Goal: Check status: Check status

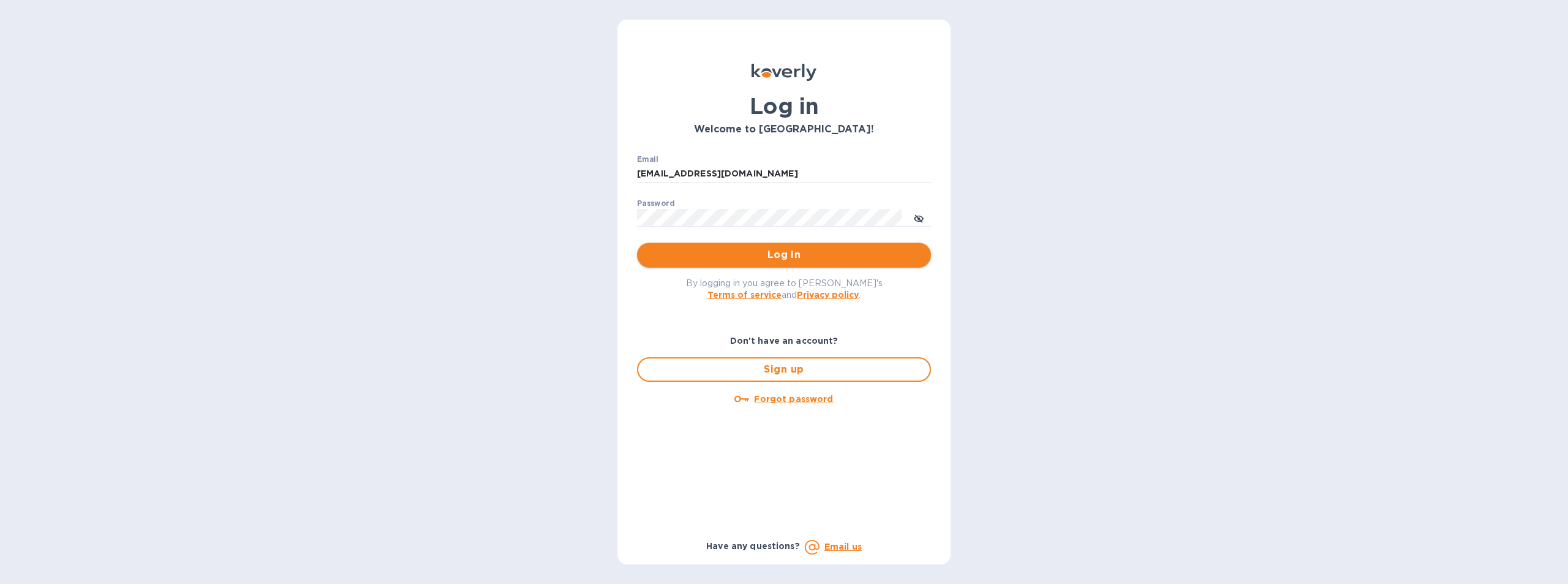
click at [786, 252] on span "Log in" at bounding box center [783, 255] width 275 height 15
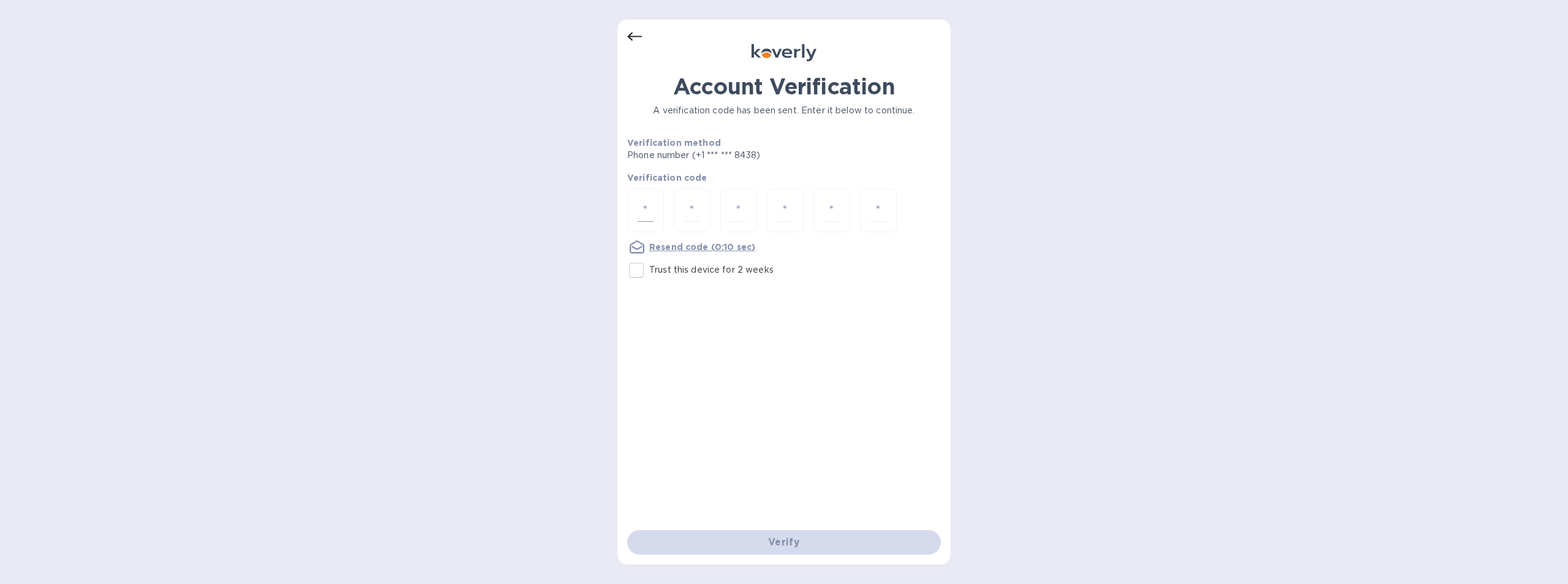
click at [643, 205] on input "number" at bounding box center [645, 211] width 16 height 23
type input "7"
type input "5"
type input "3"
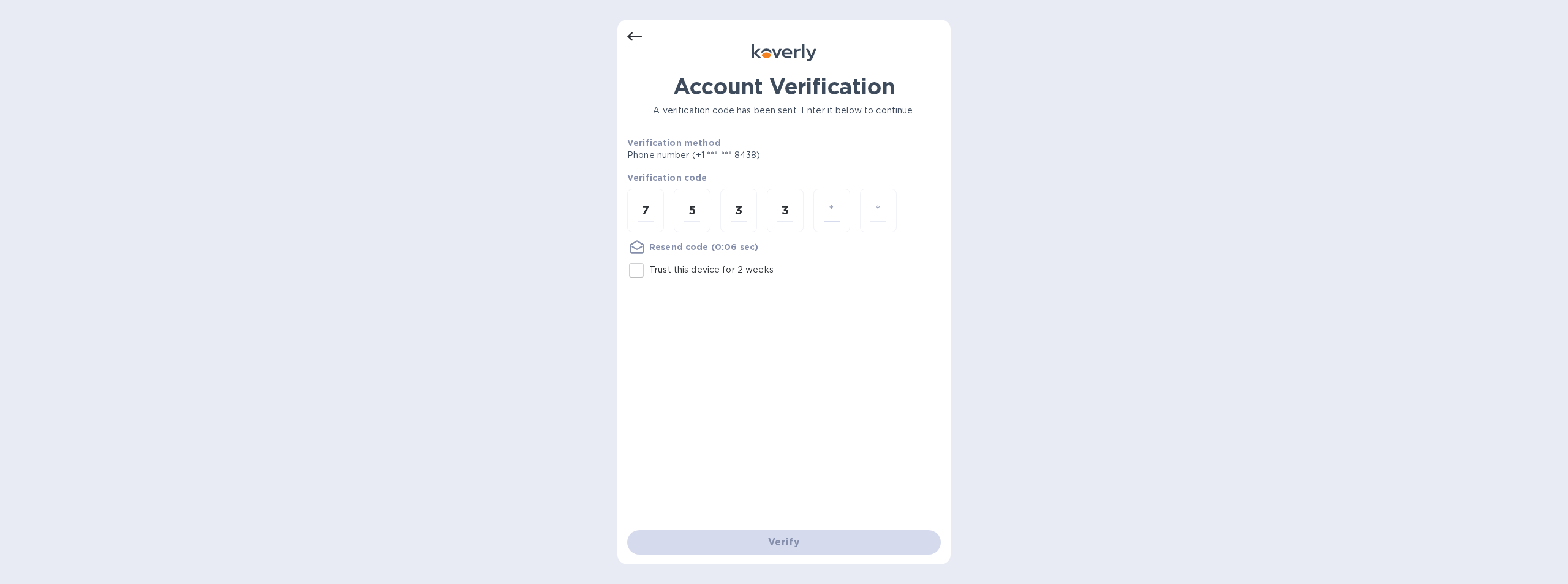
type input "4"
type input "3"
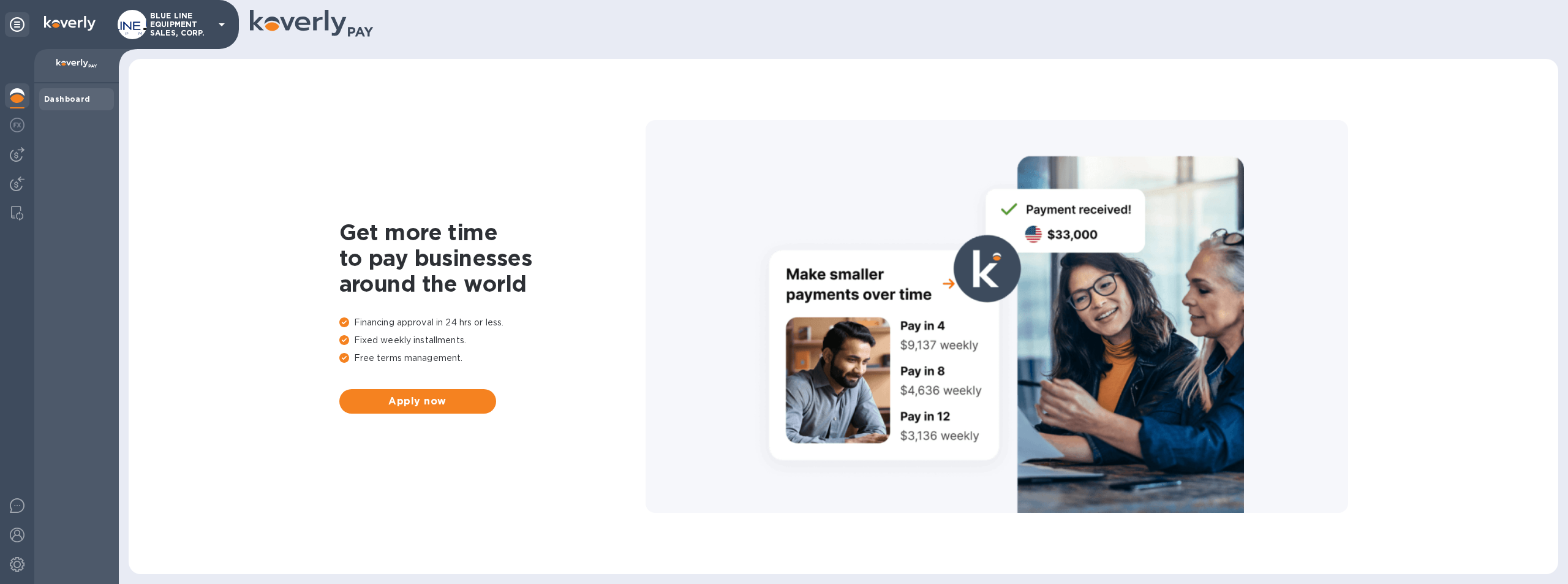
click at [176, 18] on p "BLUE LINE EQUIPMENT SALES, CORP." at bounding box center [180, 24] width 61 height 26
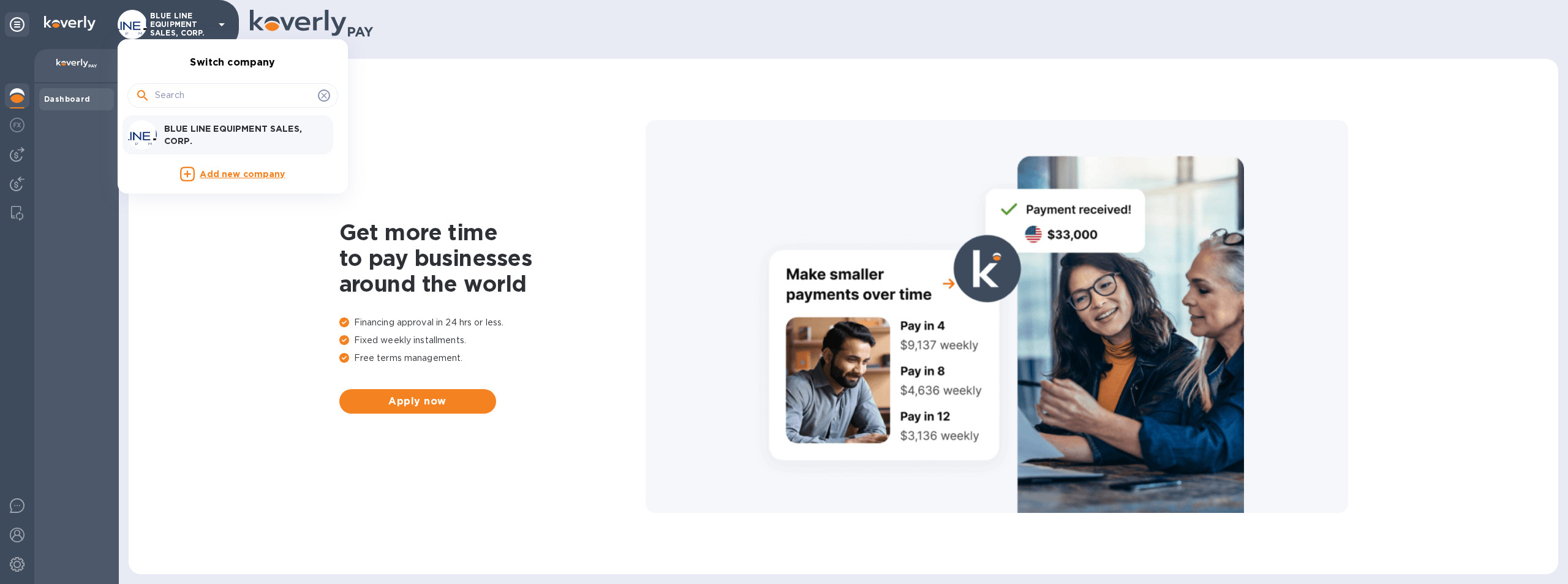
click at [219, 126] on p "BLUE LINE EQUIPMENT SALES, CORP." at bounding box center [241, 135] width 154 height 25
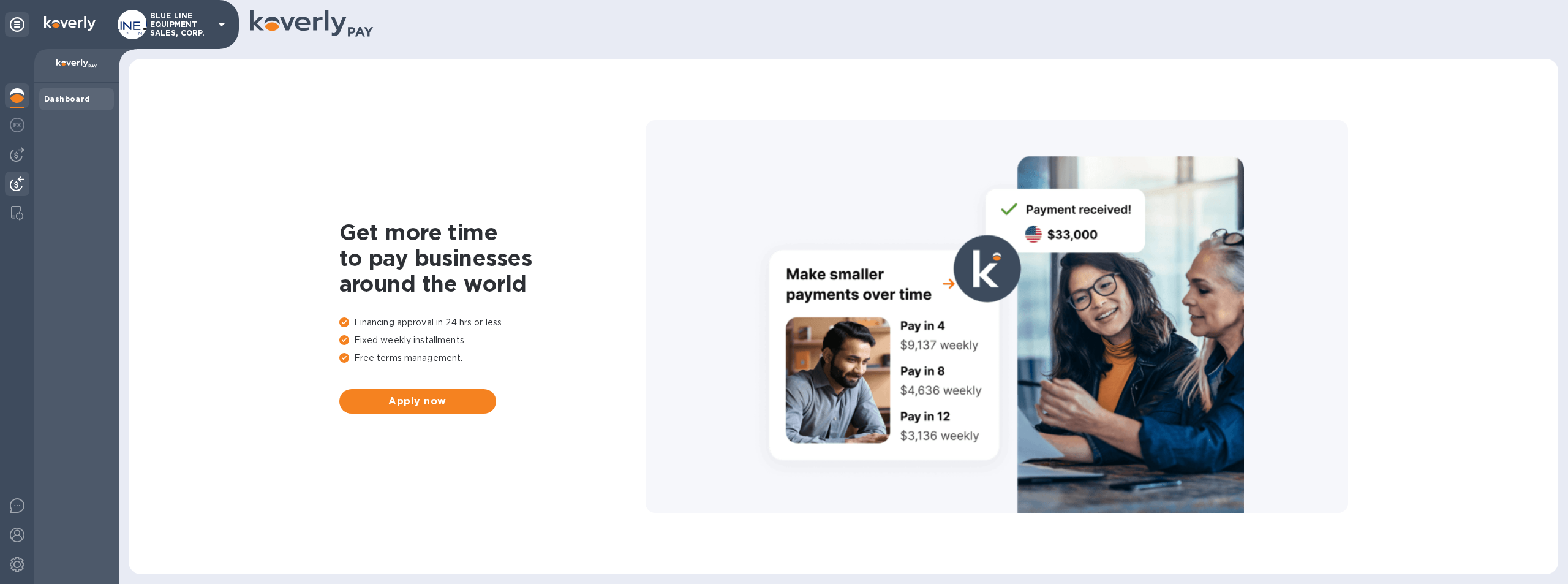
click at [20, 184] on img at bounding box center [17, 184] width 15 height 15
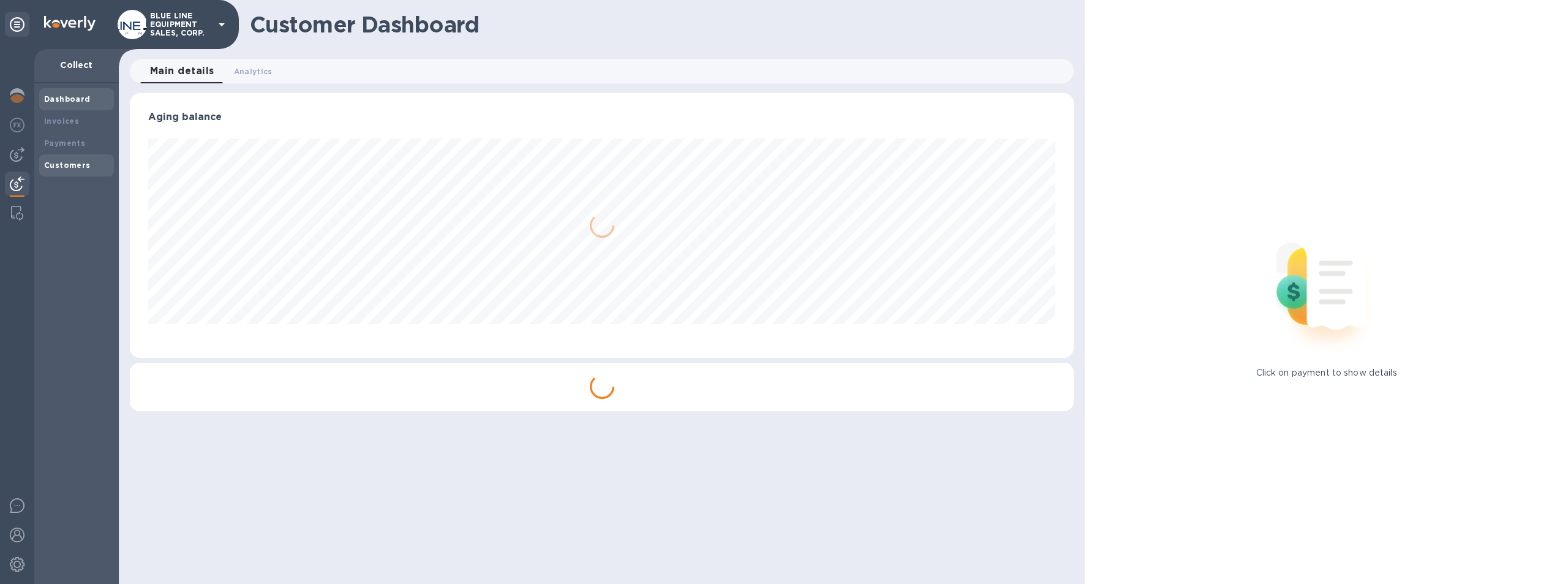
scroll to position [265, 944]
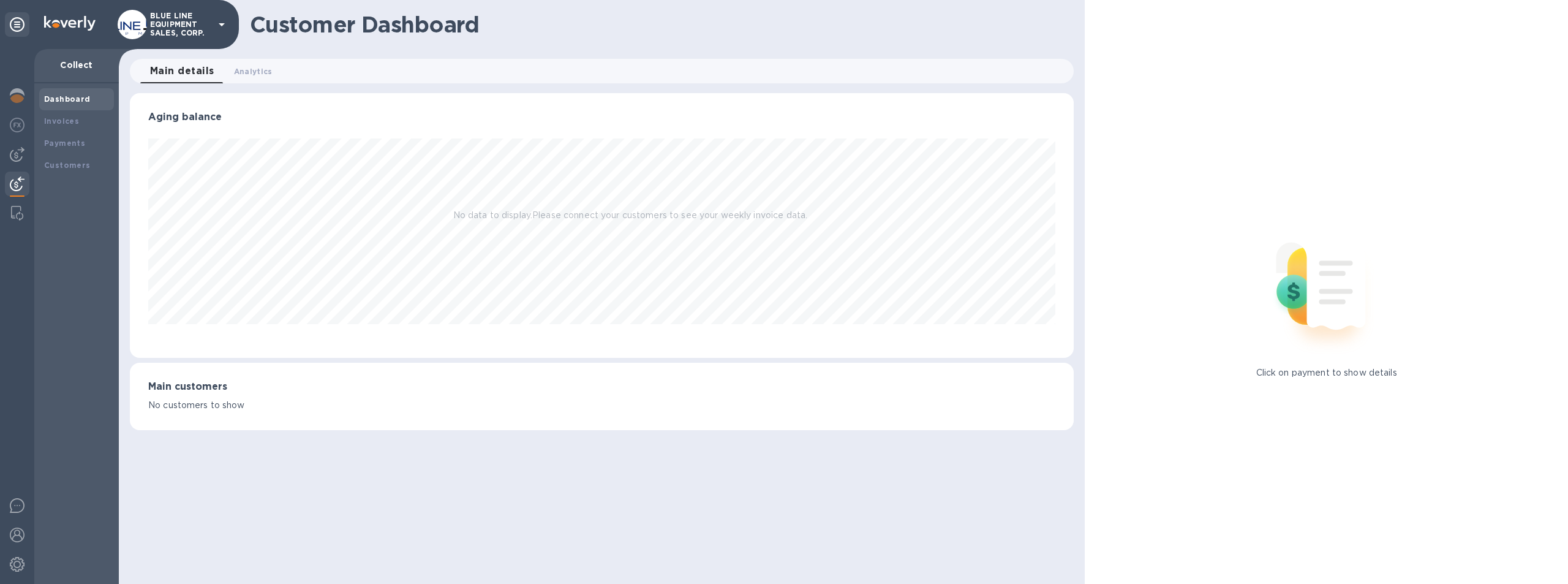
click at [15, 179] on img at bounding box center [17, 184] width 15 height 15
click at [62, 139] on b "Payments" at bounding box center [65, 143] width 41 height 9
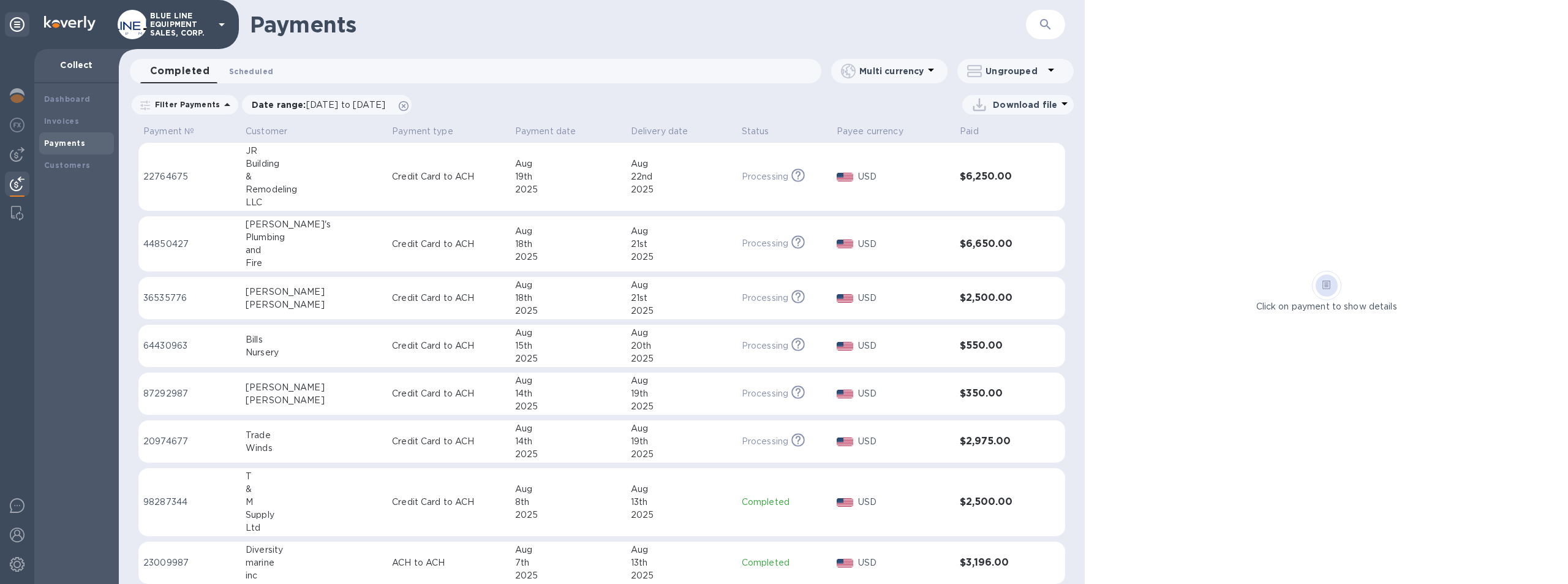
click at [252, 59] on button "Scheduled 0" at bounding box center [251, 71] width 64 height 25
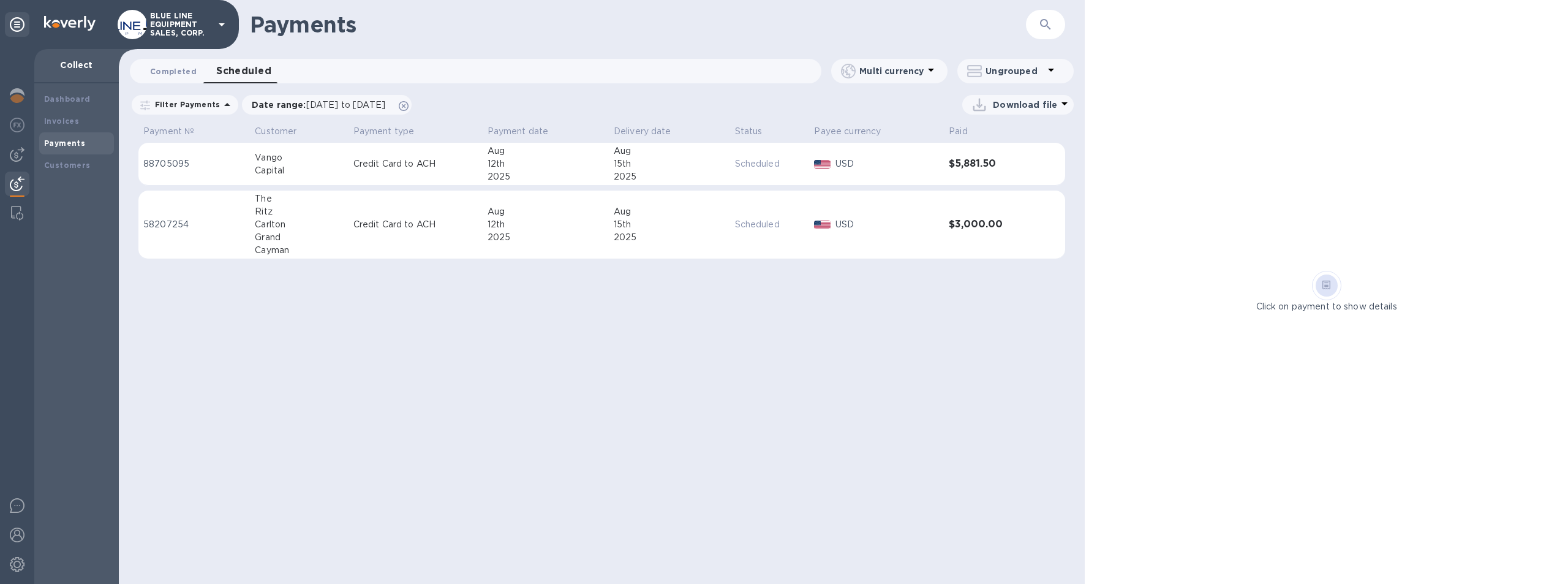
click at [178, 71] on span "Completed 0" at bounding box center [173, 71] width 47 height 13
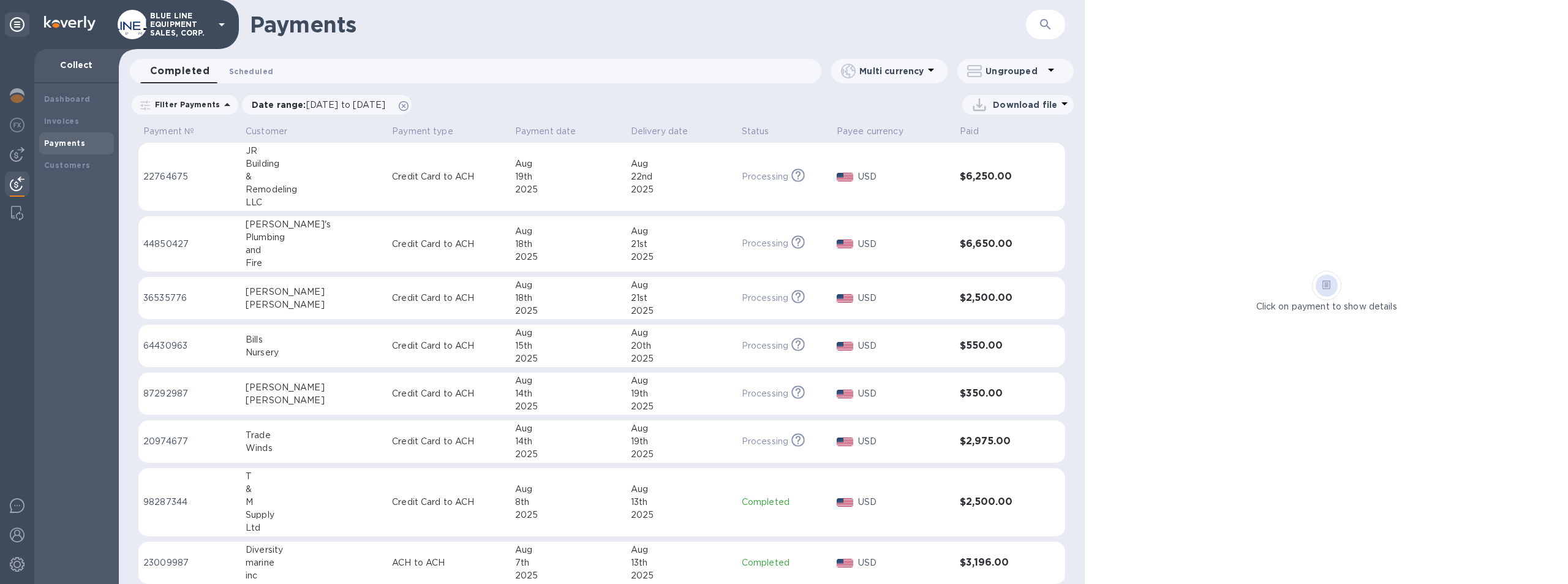
click at [262, 71] on span "Scheduled 0" at bounding box center [251, 71] width 44 height 13
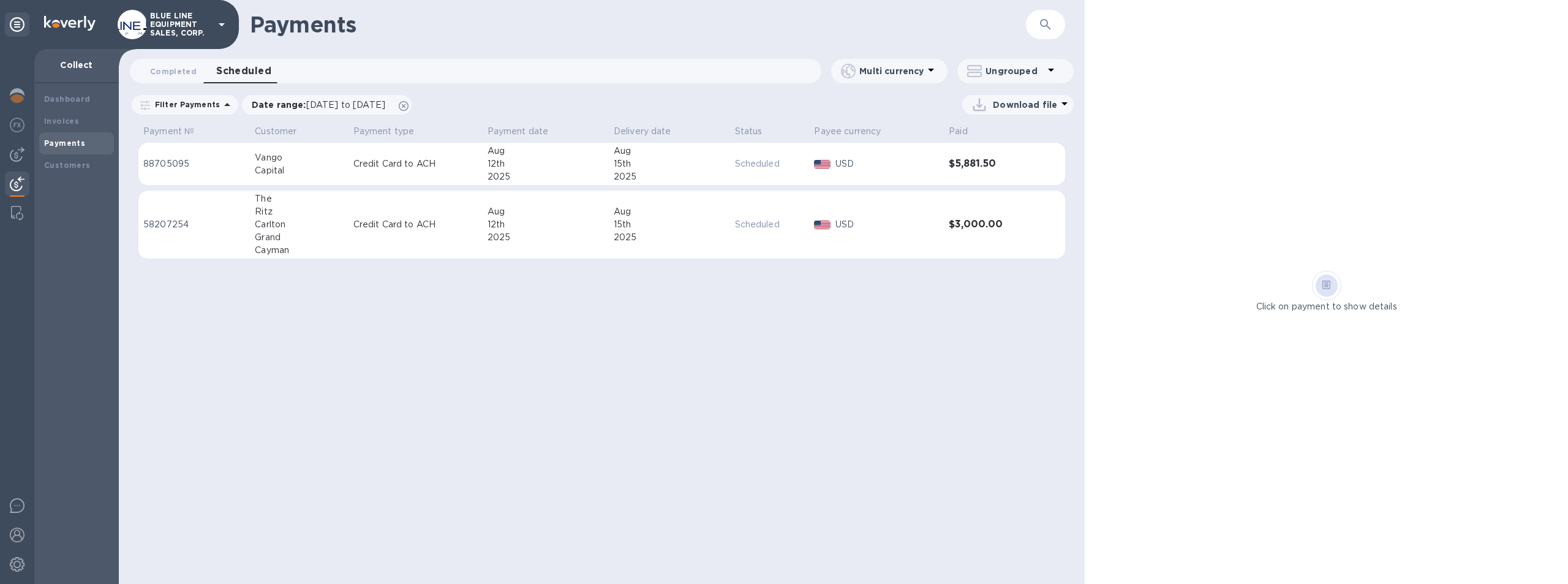
click at [196, 156] on td "88705095" at bounding box center [194, 164] width 111 height 43
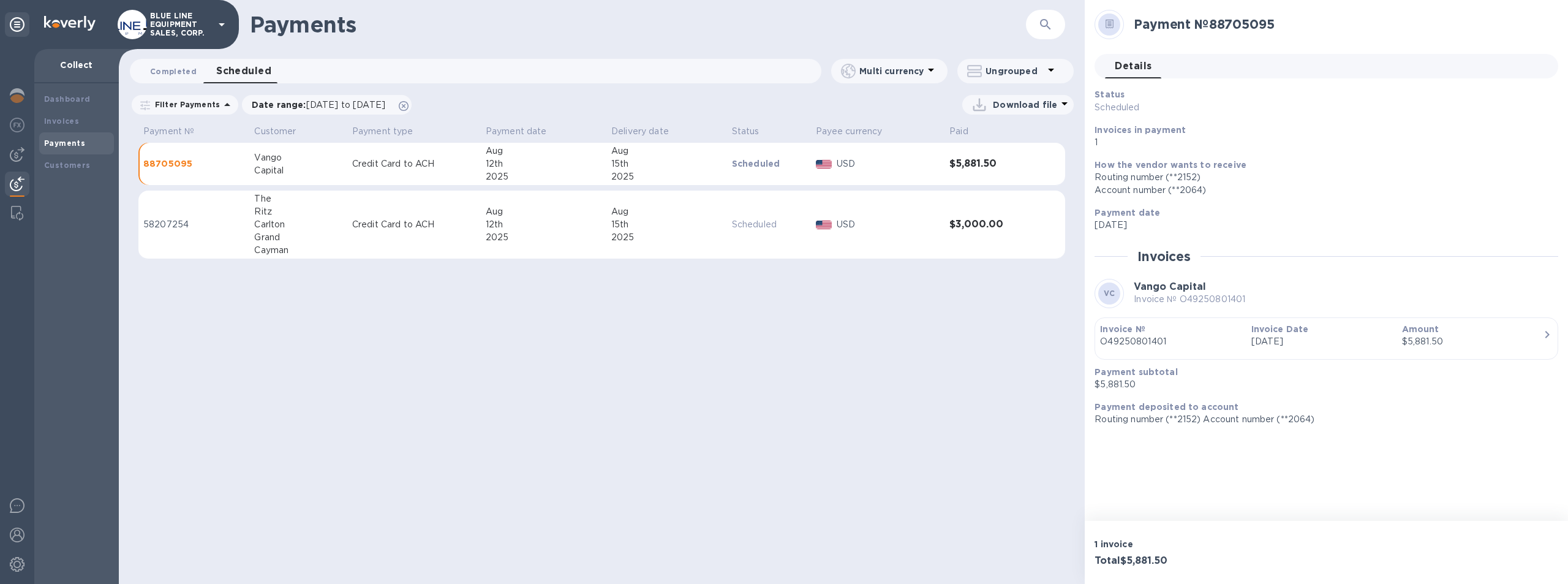
click at [178, 69] on span "Completed 0" at bounding box center [173, 71] width 47 height 13
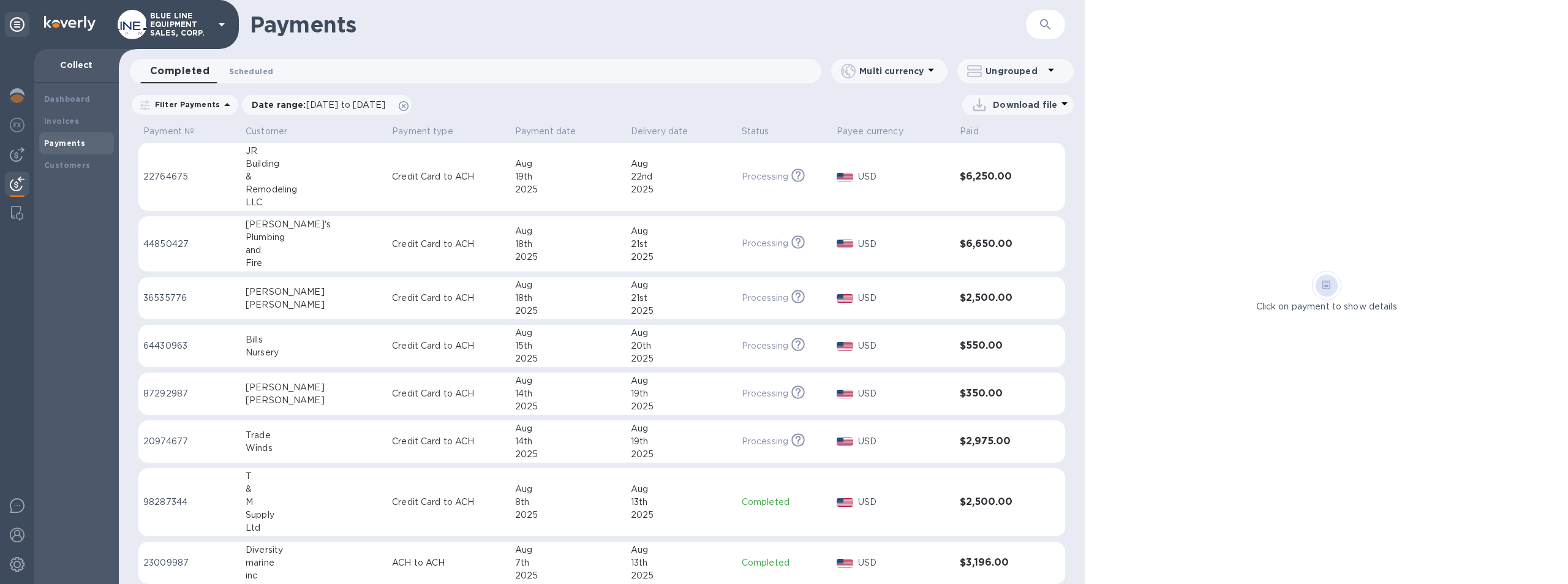
click at [256, 66] on span "Scheduled 0" at bounding box center [251, 71] width 44 height 13
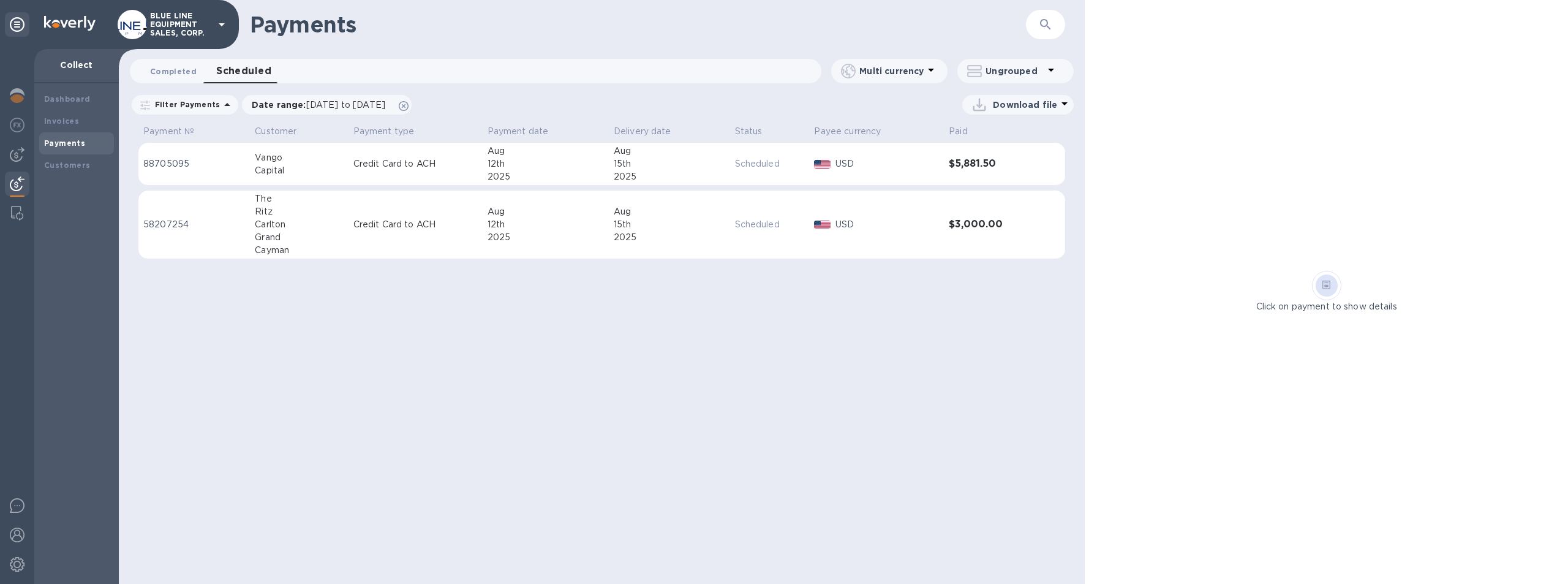
click at [160, 68] on span "Completed 0" at bounding box center [173, 71] width 47 height 13
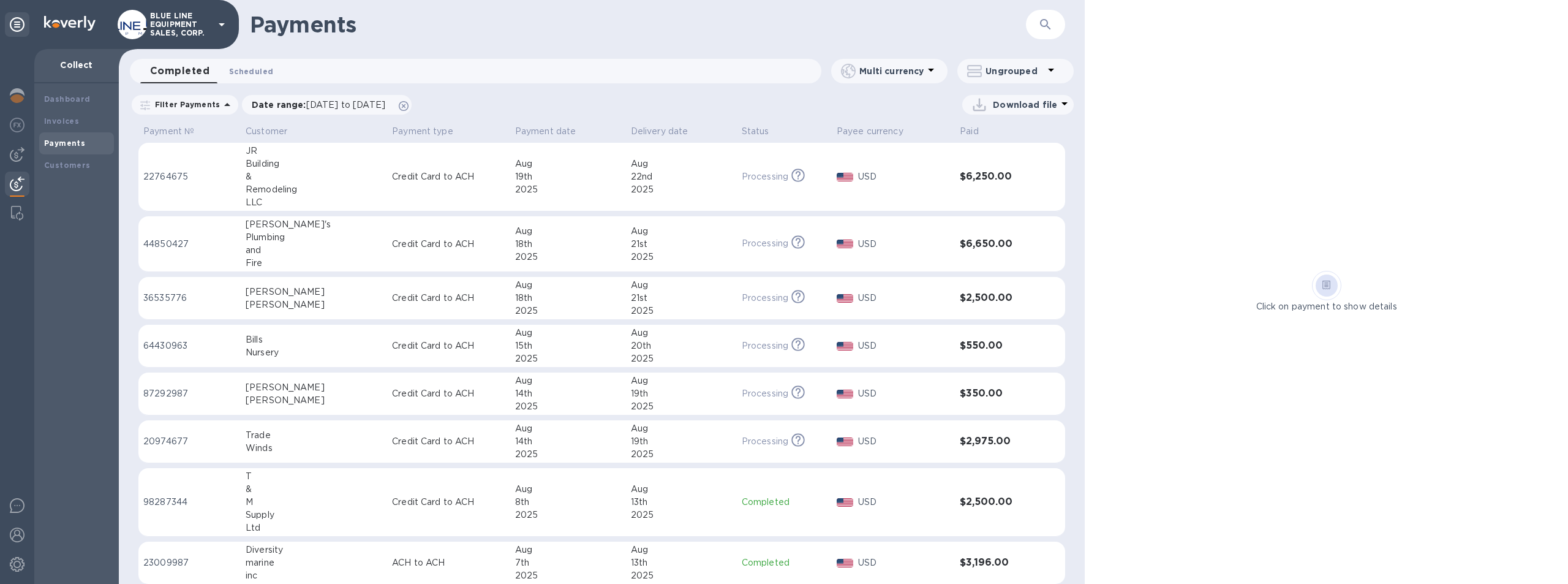
click at [255, 71] on span "Scheduled 0" at bounding box center [251, 71] width 44 height 13
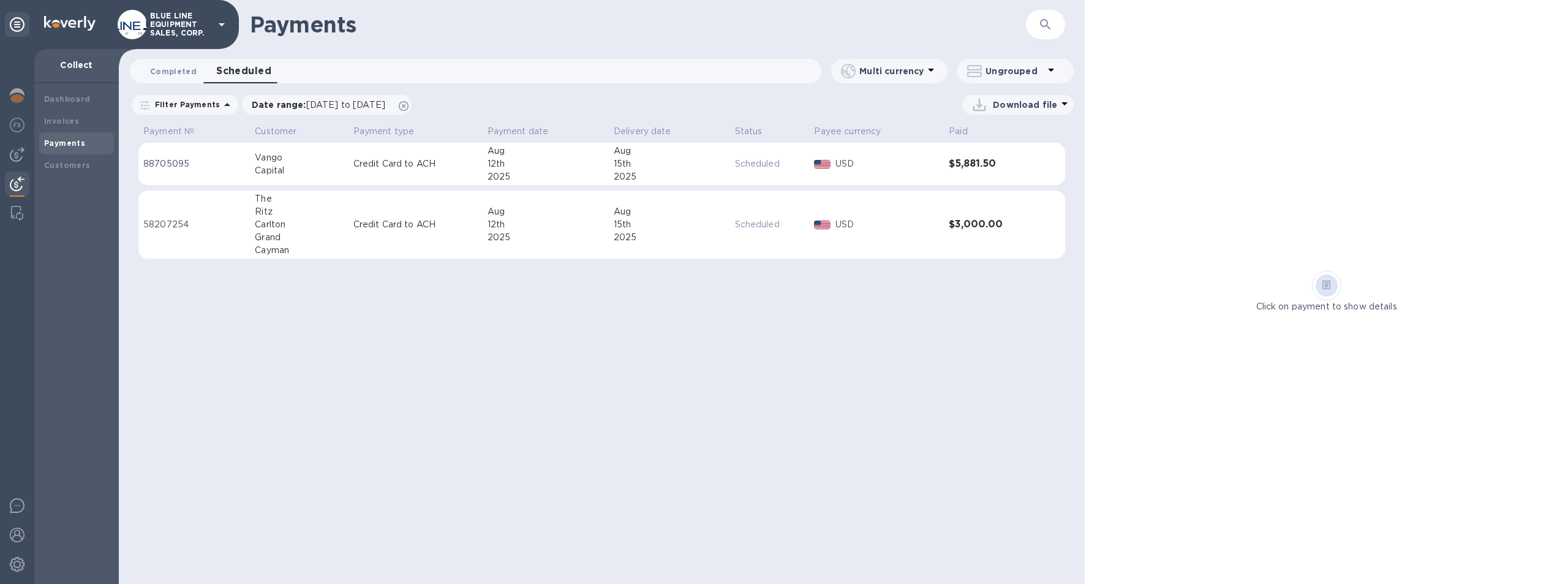
click at [169, 68] on span "Completed 0" at bounding box center [173, 71] width 47 height 13
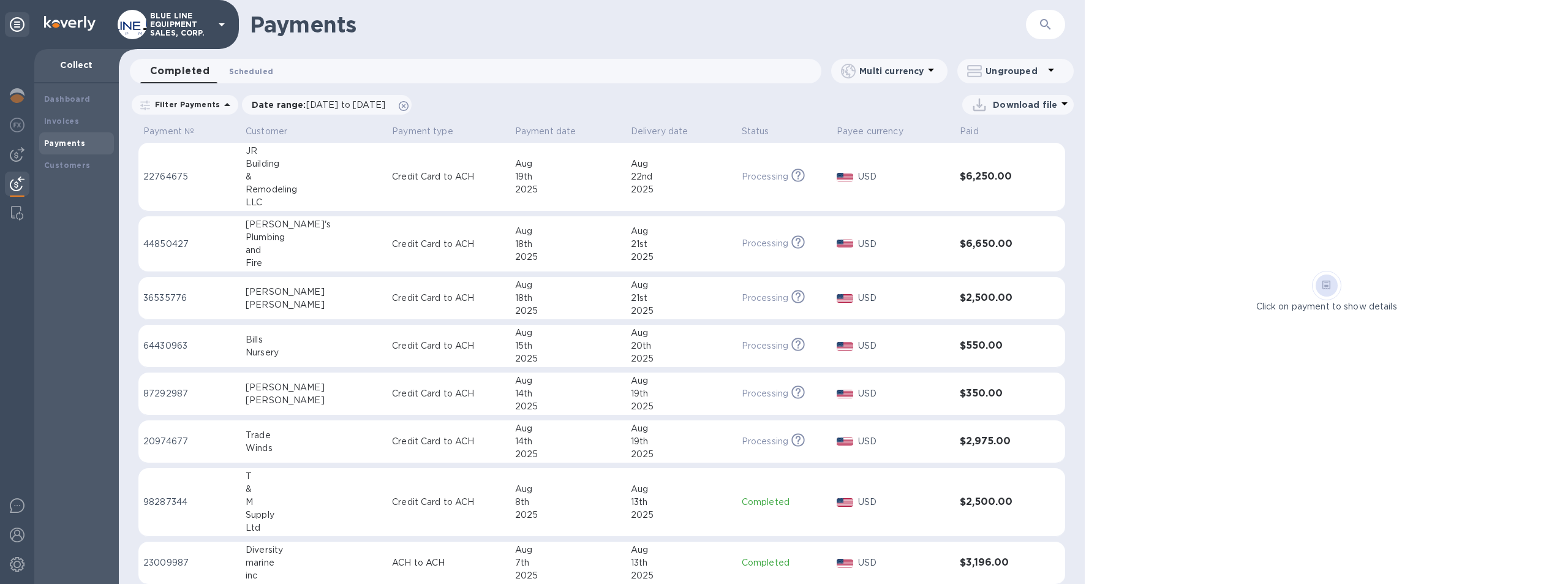
click at [258, 71] on span "Scheduled 0" at bounding box center [251, 71] width 44 height 13
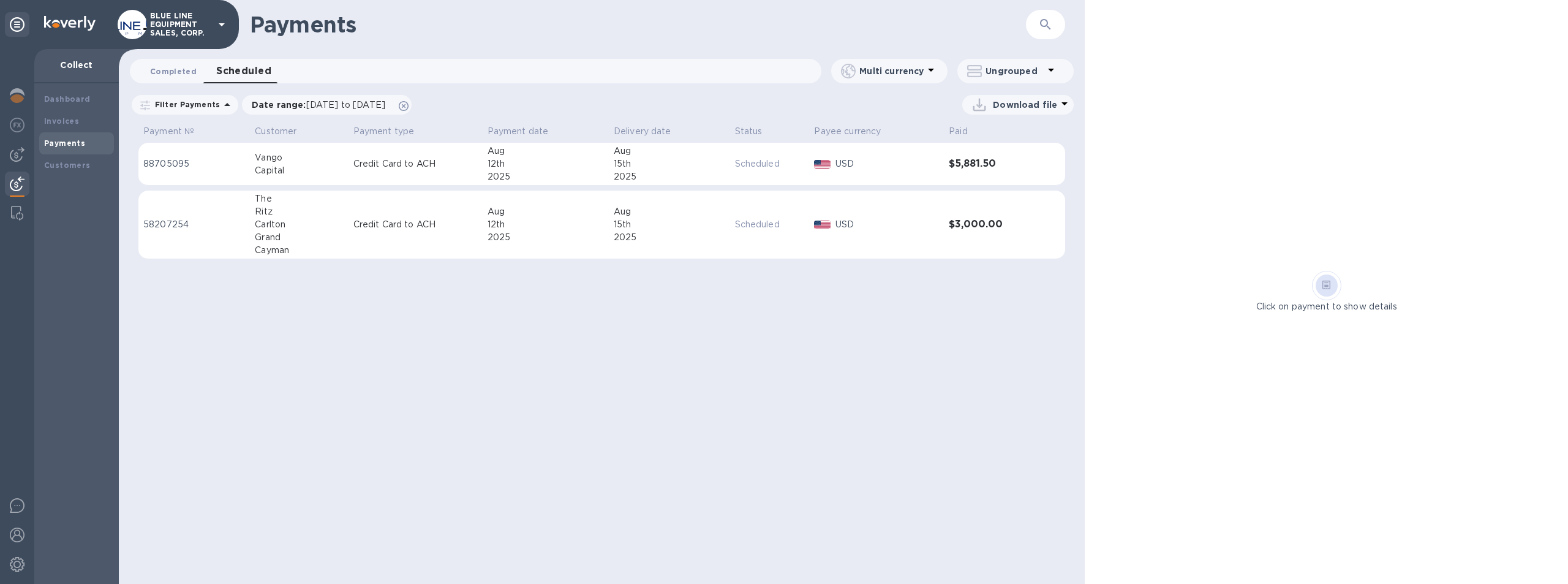
click at [170, 68] on span "Completed 0" at bounding box center [173, 71] width 47 height 13
